Goal: Information Seeking & Learning: Find specific fact

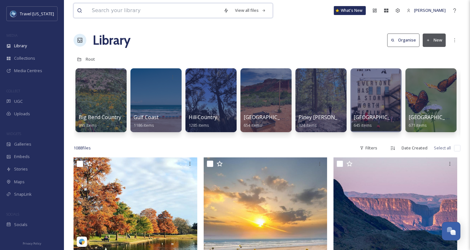
click at [148, 10] on input at bounding box center [154, 11] width 132 height 14
paste input "peterbnyrenphoto"
type input "peterbnyrenphoto"
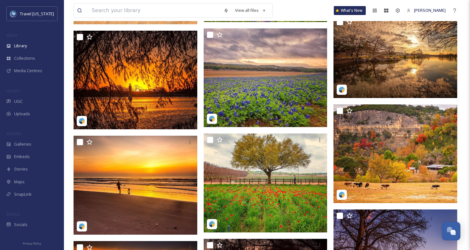
scroll to position [1443, 0]
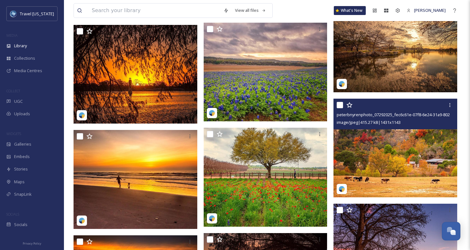
click at [386, 142] on img at bounding box center [395, 148] width 124 height 99
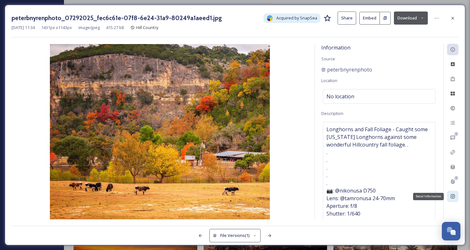
click at [456, 192] on div "Social Information" at bounding box center [452, 196] width 11 height 11
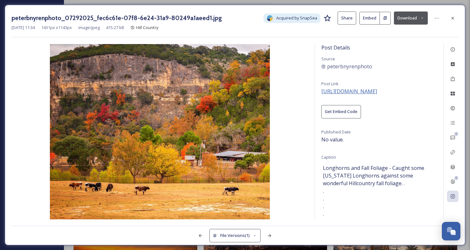
click at [377, 91] on span "[URL][DOMAIN_NAME]" at bounding box center [349, 91] width 56 height 7
click at [454, 18] on icon at bounding box center [452, 18] width 5 height 5
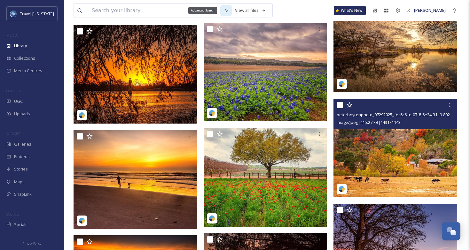
click at [193, 7] on div "Advanced Search" at bounding box center [202, 10] width 29 height 7
click at [172, 10] on input at bounding box center [154, 11] width 132 height 14
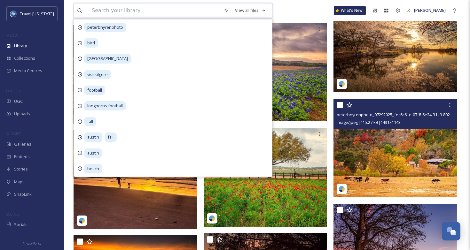
paste input "visitkilgore"
type input "visitkilgore"
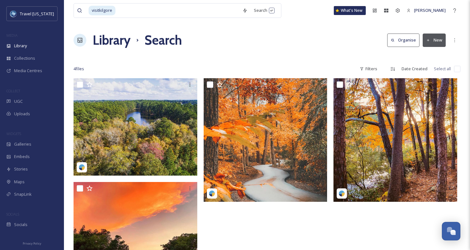
click at [295, 66] on div "4 file s Filters Date Created Select all" at bounding box center [266, 69] width 387 height 12
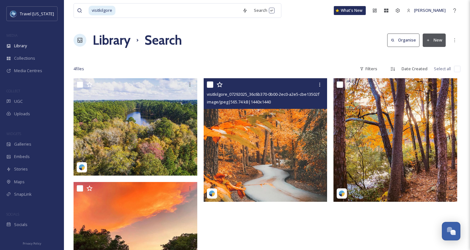
click at [262, 145] on img at bounding box center [265, 140] width 124 height 124
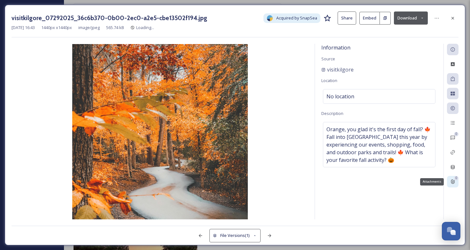
click at [452, 181] on icon at bounding box center [452, 181] width 5 height 5
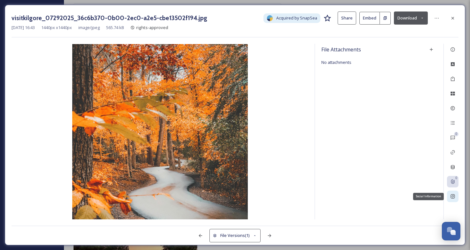
click at [452, 195] on icon at bounding box center [452, 196] width 5 height 5
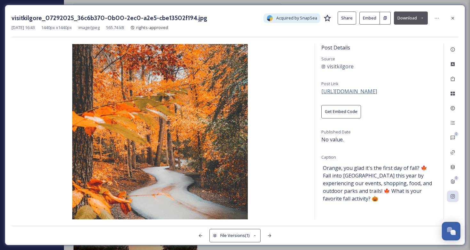
click at [359, 90] on span "[URL][DOMAIN_NAME]" at bounding box center [349, 91] width 56 height 7
click at [457, 16] on div at bounding box center [452, 17] width 11 height 11
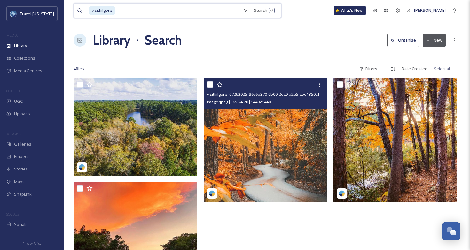
click at [212, 9] on input at bounding box center [177, 11] width 123 height 14
type input "visitkil"
paste input "jaclynblohm"
type input "jaclynblohm"
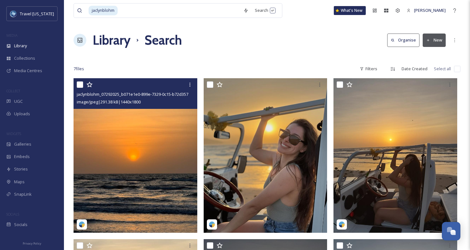
click at [142, 140] on img at bounding box center [135, 155] width 124 height 155
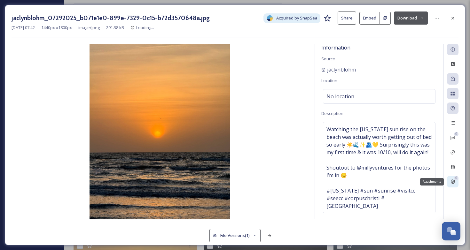
click at [455, 183] on icon at bounding box center [452, 181] width 5 height 5
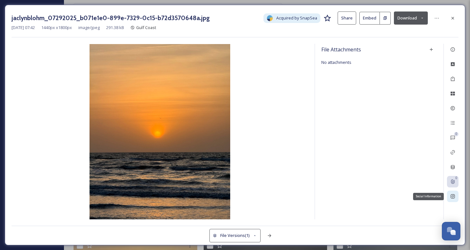
click at [454, 196] on icon at bounding box center [452, 197] width 4 height 4
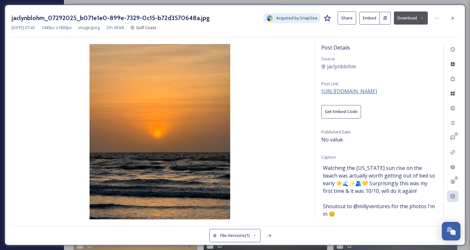
click at [377, 91] on span "[URL][DOMAIN_NAME]" at bounding box center [349, 91] width 56 height 7
click at [451, 18] on icon at bounding box center [452, 18] width 5 height 5
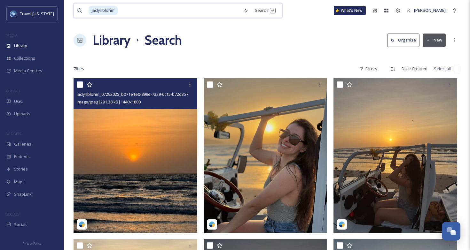
click at [221, 6] on input at bounding box center [179, 11] width 122 height 14
type input "jaclynb"
paste input "disasterfilm"
type input "disasterfilm"
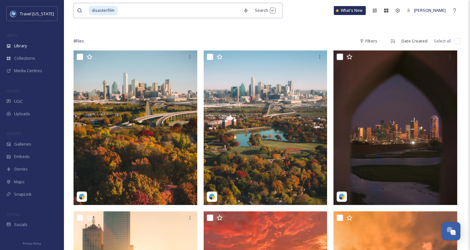
scroll to position [32, 0]
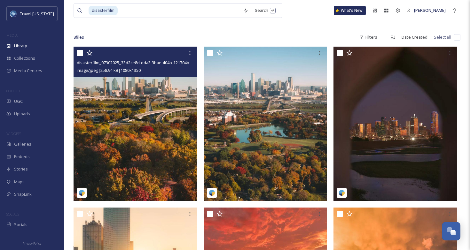
click at [127, 107] on img at bounding box center [135, 124] width 124 height 155
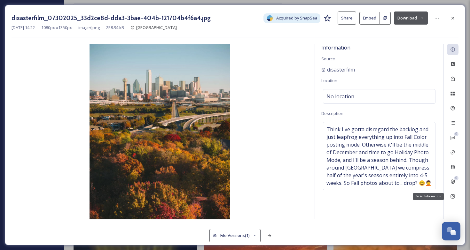
click at [454, 195] on icon at bounding box center [452, 196] width 5 height 5
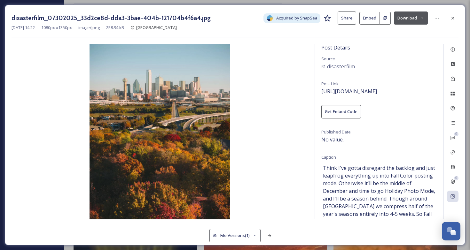
drag, startPoint x: 421, startPoint y: 90, endPoint x: 320, endPoint y: 90, distance: 100.6
click at [320, 90] on div "Post Details Source disasterfilm Post Link [URL][DOMAIN_NAME] Get Embed Code Pu…" at bounding box center [379, 132] width 128 height 176
copy span "[URL][DOMAIN_NAME]"
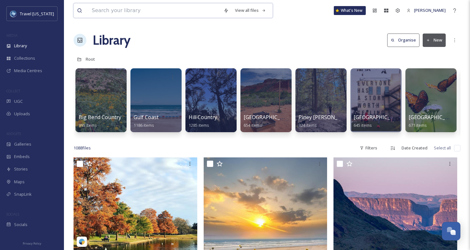
click at [112, 11] on input at bounding box center [154, 11] width 132 height 14
type input "dallas hat"
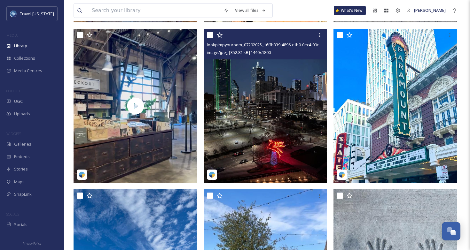
scroll to position [370, 0]
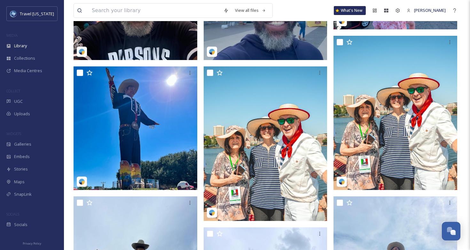
scroll to position [1139, 0]
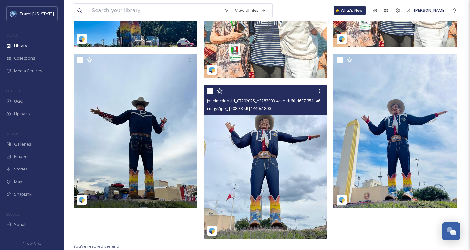
click at [275, 160] on img at bounding box center [265, 162] width 124 height 155
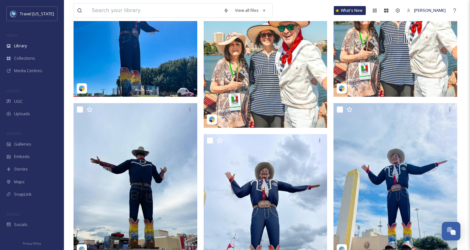
scroll to position [1249, 0]
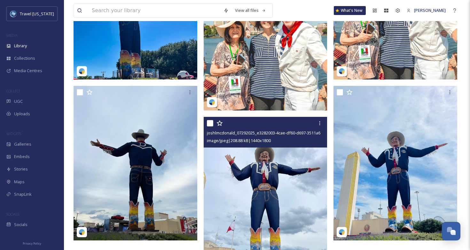
click at [264, 184] on img at bounding box center [265, 194] width 124 height 155
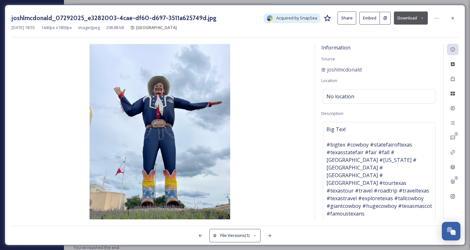
click at [405, 19] on button "Download" at bounding box center [411, 17] width 34 height 13
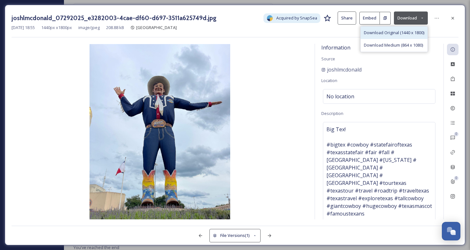
click at [393, 35] on div "Download Original (1440 x 1800)" at bounding box center [393, 33] width 67 height 12
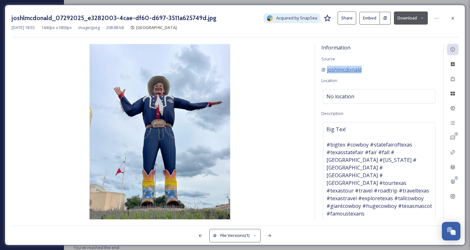
drag, startPoint x: 365, startPoint y: 68, endPoint x: 325, endPoint y: 68, distance: 40.9
click at [325, 68] on div "joshlmcdonald" at bounding box center [379, 70] width 116 height 8
copy span "joshlmcdonald"
click at [451, 195] on icon at bounding box center [452, 196] width 5 height 5
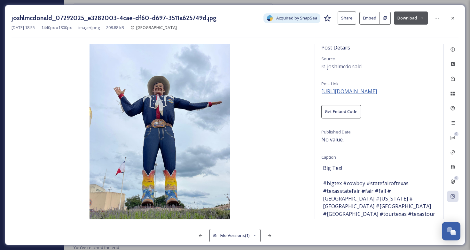
drag, startPoint x: 428, startPoint y: 92, endPoint x: 321, endPoint y: 92, distance: 107.3
click at [321, 92] on div "Post Details Source joshlmcdonald Post Link https://instagram.com/p/CyTD3SQOm7u…" at bounding box center [379, 132] width 128 height 176
copy span "https://instagram.com/p/CyTD3SQOm7u"
